Goal: Navigation & Orientation: Go to known website

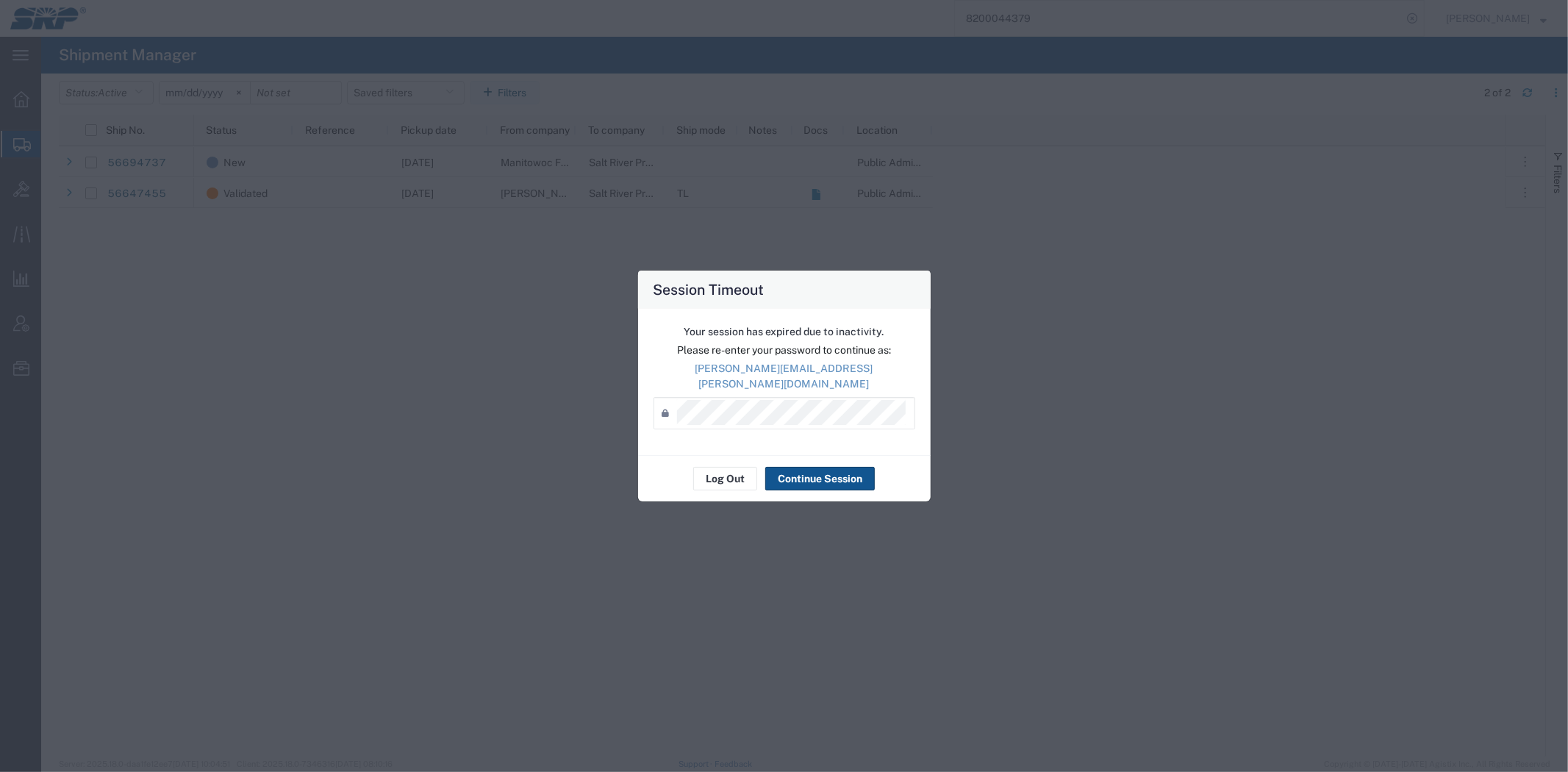
click at [556, 342] on div "Session Timeout Your session has expired due to inactivity. Please re-enter you…" at bounding box center [784, 386] width 1568 height 772
click at [842, 78] on div "Session Timeout Your session has expired due to inactivity. Please re-enter you…" at bounding box center [784, 386] width 1568 height 772
